Goal: Information Seeking & Learning: Learn about a topic

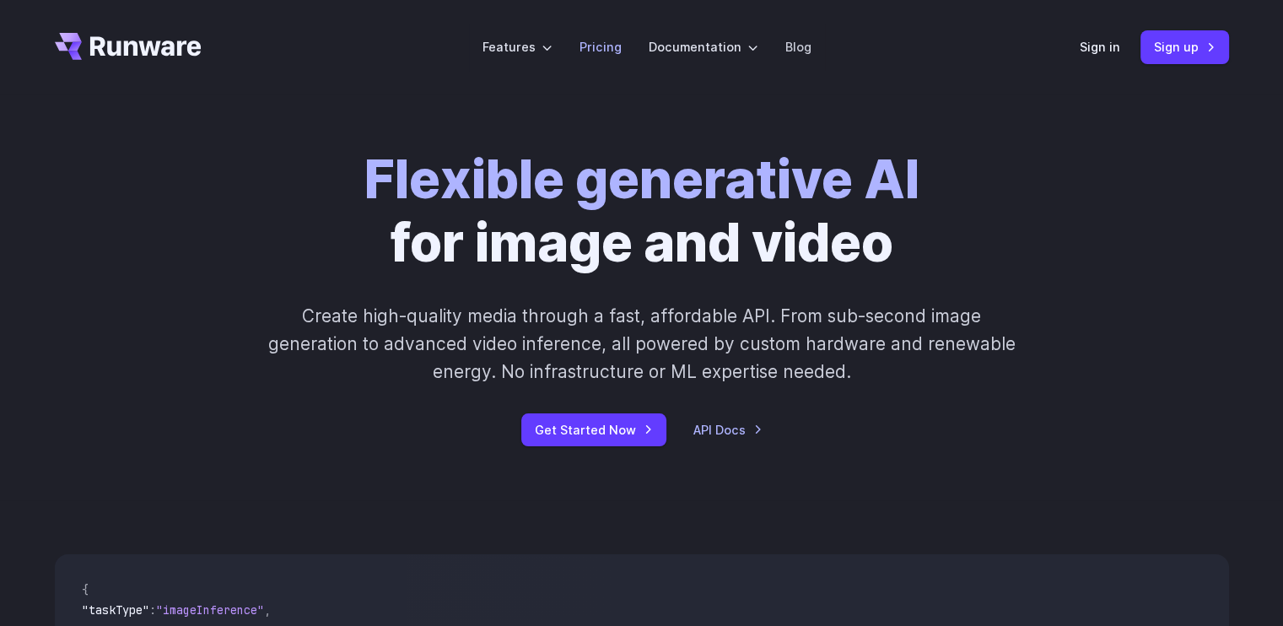
click at [612, 42] on link "Pricing" at bounding box center [600, 46] width 42 height 19
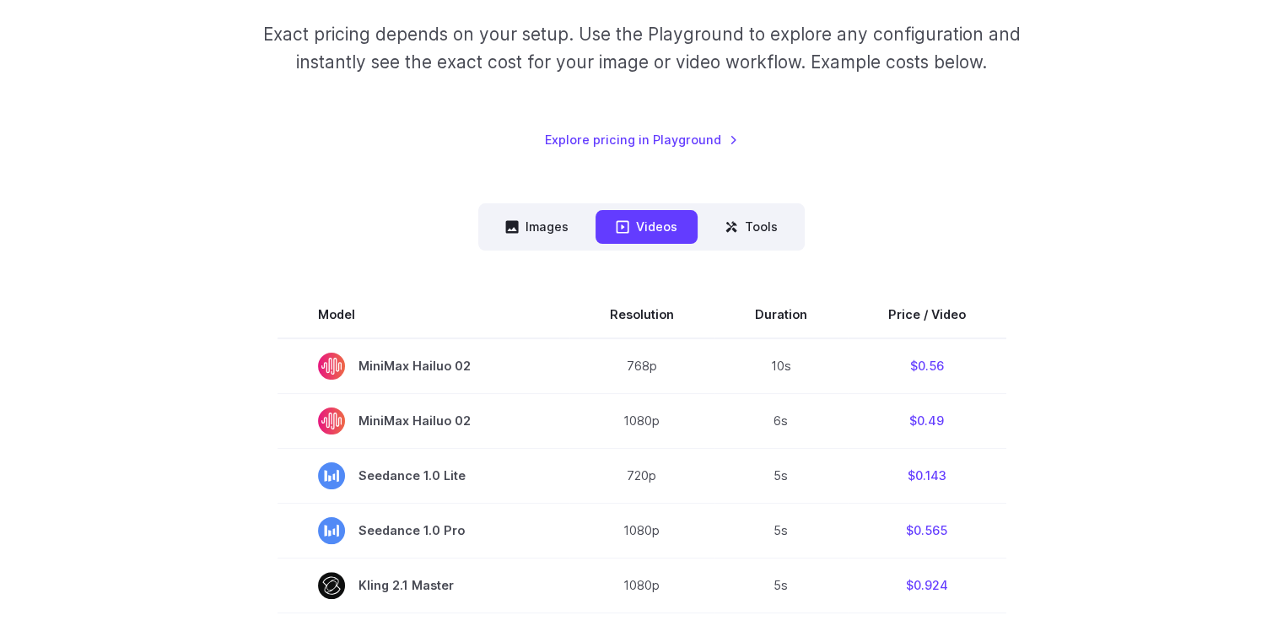
scroll to position [273, 0]
click at [563, 219] on button "Images" at bounding box center [537, 225] width 104 height 33
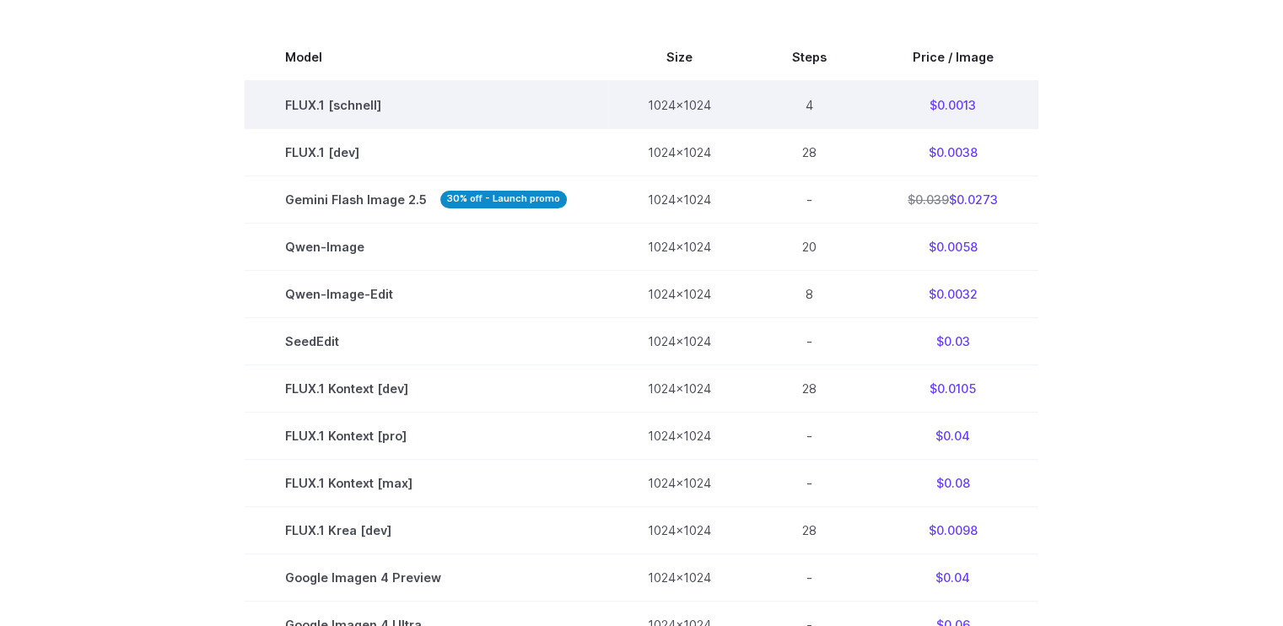
scroll to position [530, 0]
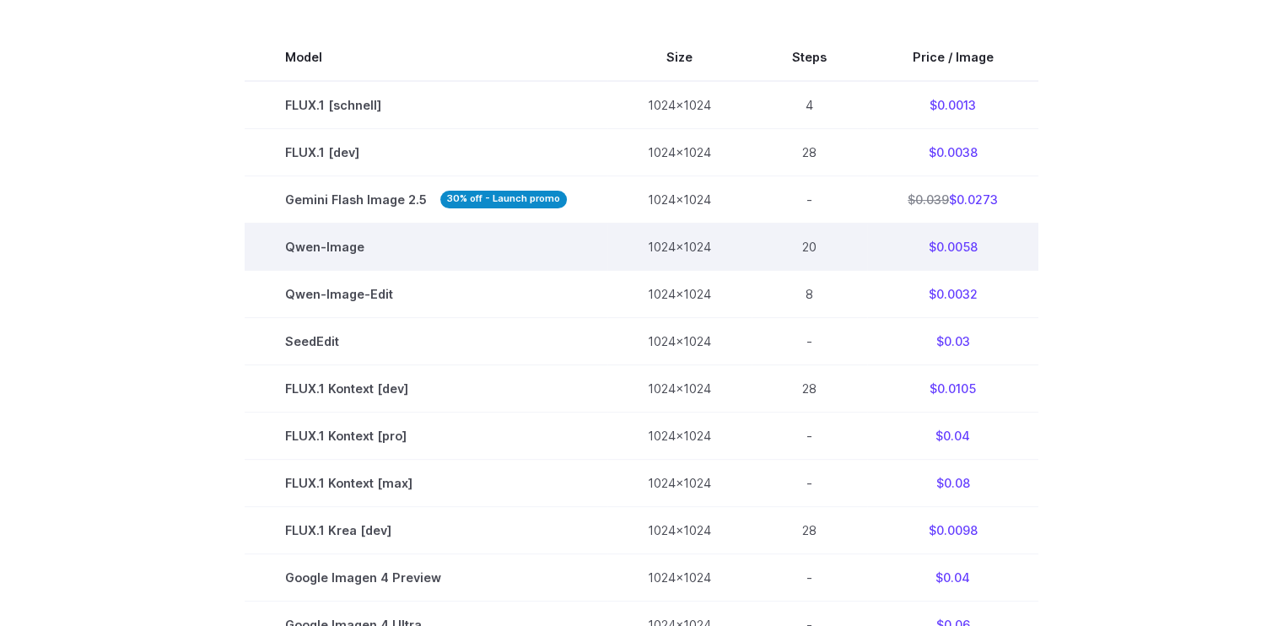
click at [344, 251] on td "Qwen-Image" at bounding box center [426, 246] width 363 height 47
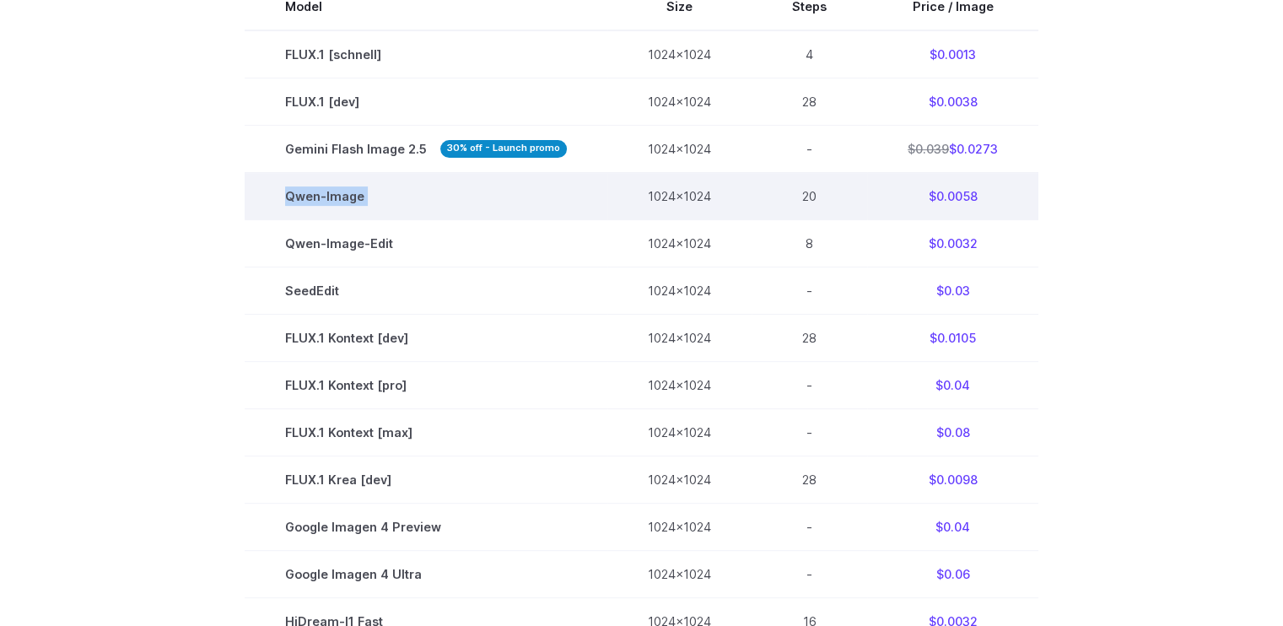
scroll to position [540, 0]
